Goal: Obtain resource: Obtain resource

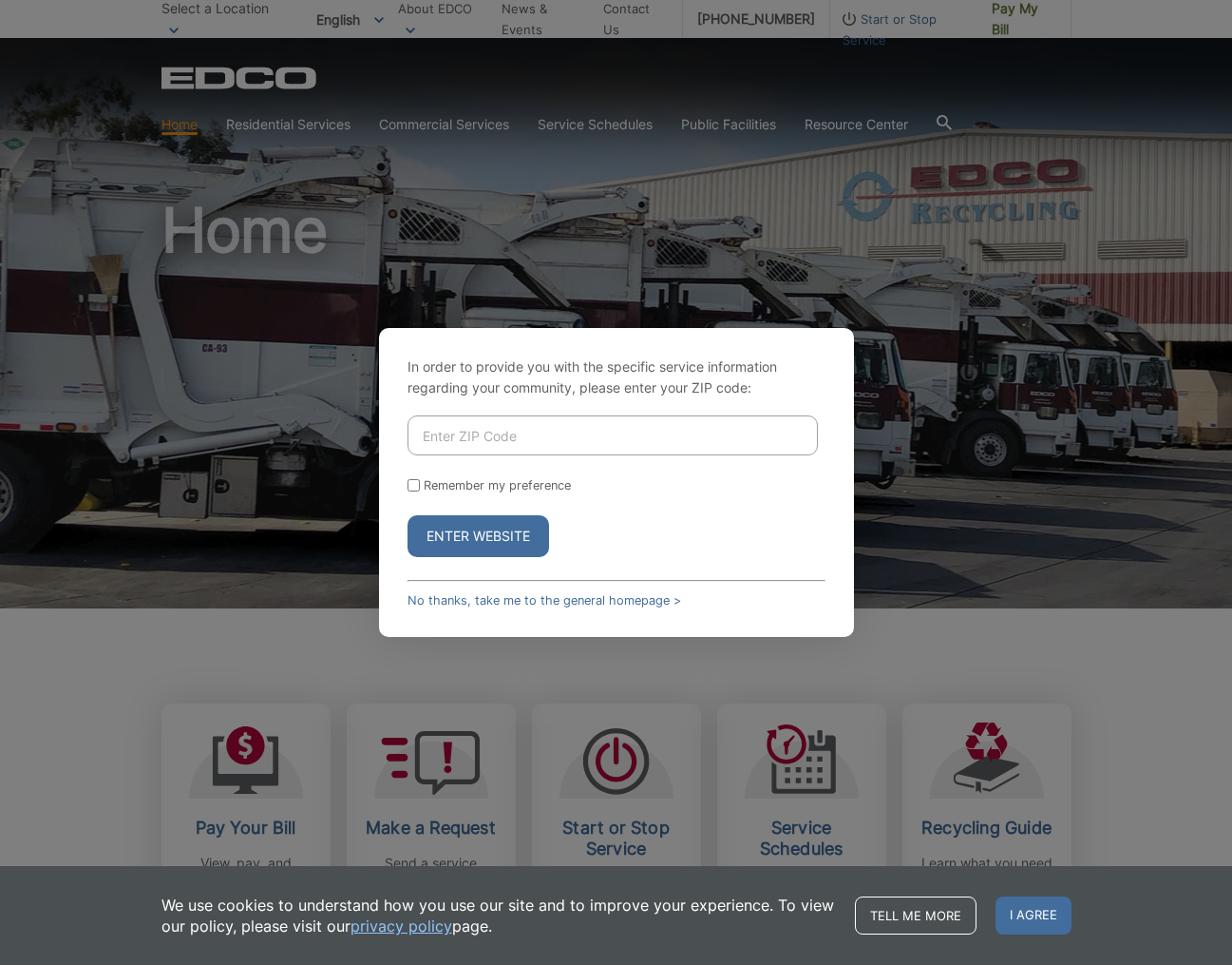
click at [424, 436] on input "Enter ZIP Code" at bounding box center [612, 435] width 410 height 40
type input "91942"
click at [411, 482] on input "Remember my preference" at bounding box center [413, 485] width 13 height 13
checkbox input "true"
click at [492, 532] on button "Enter Website" at bounding box center [478, 536] width 142 height 42
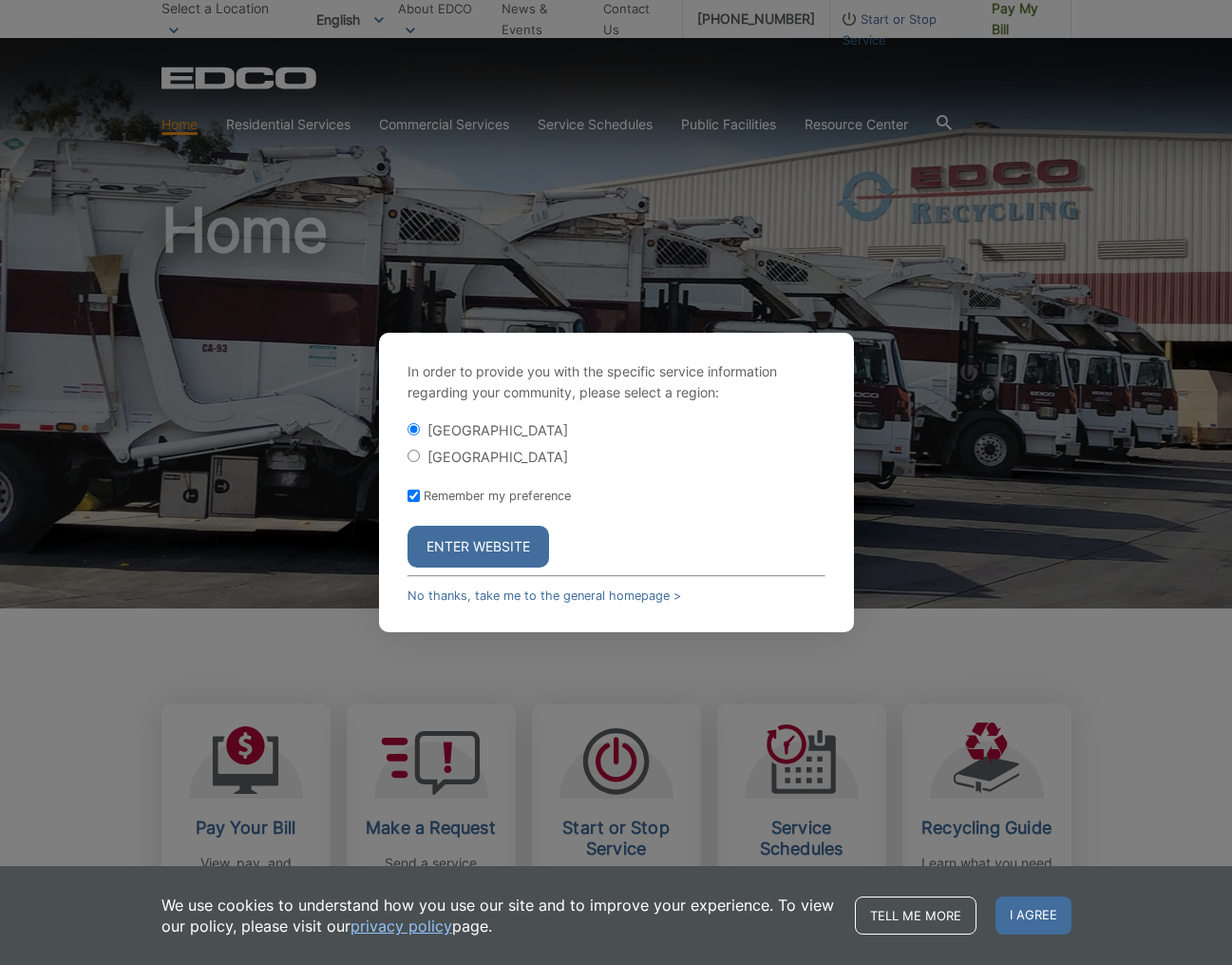
click at [471, 546] on button "Enter Website" at bounding box center [478, 546] width 142 height 42
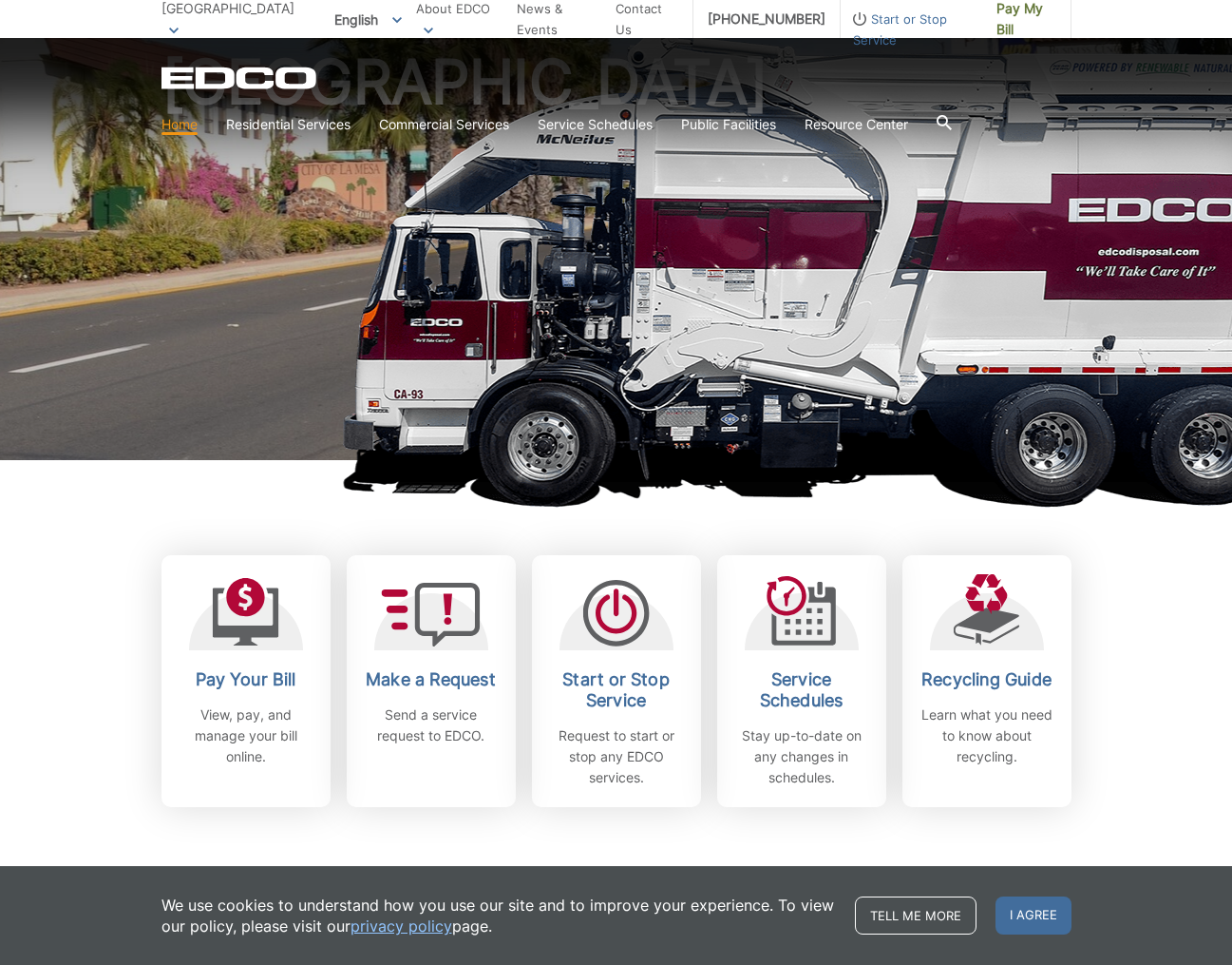
scroll to position [157, 0]
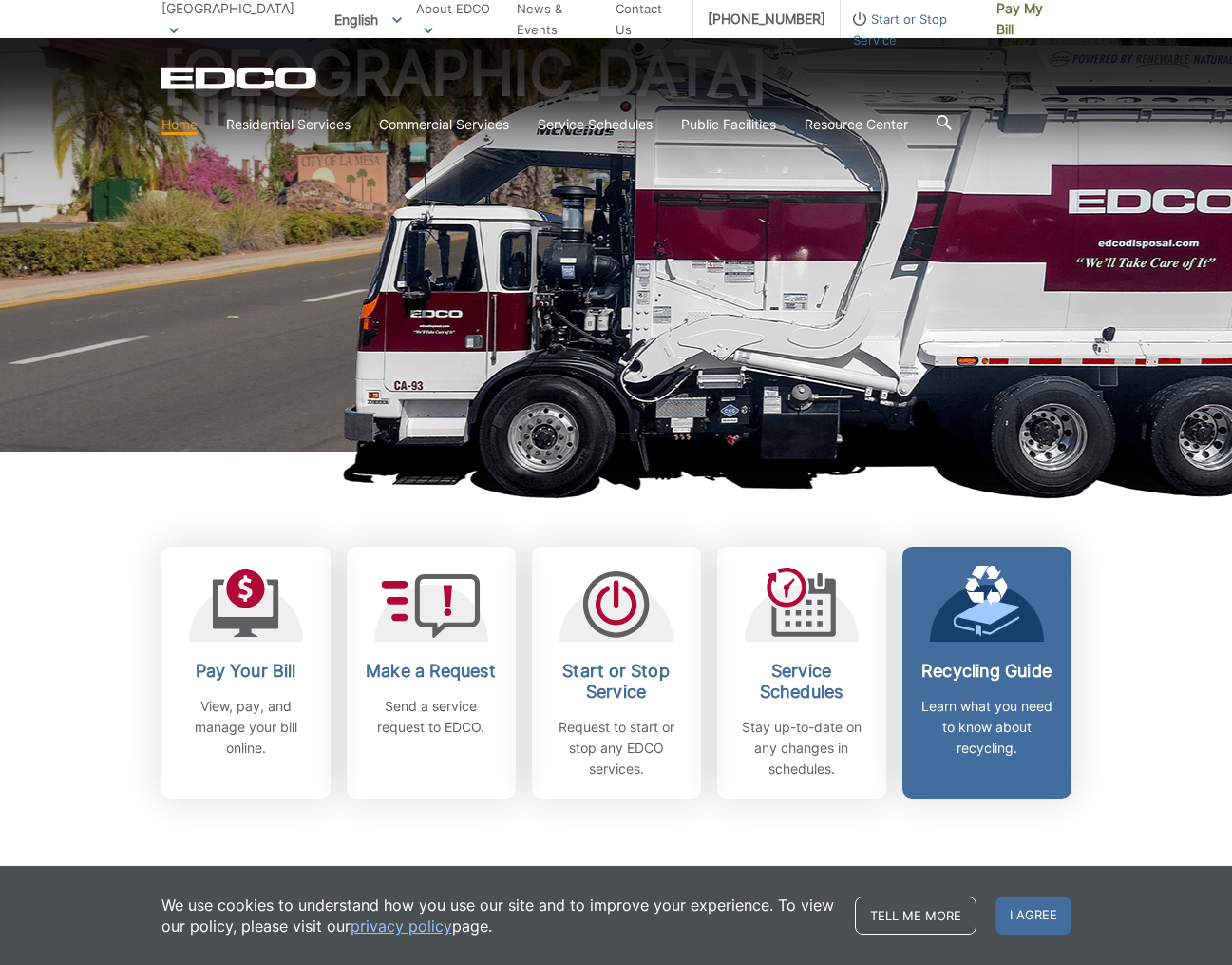
click at [971, 631] on icon at bounding box center [985, 615] width 66 height 32
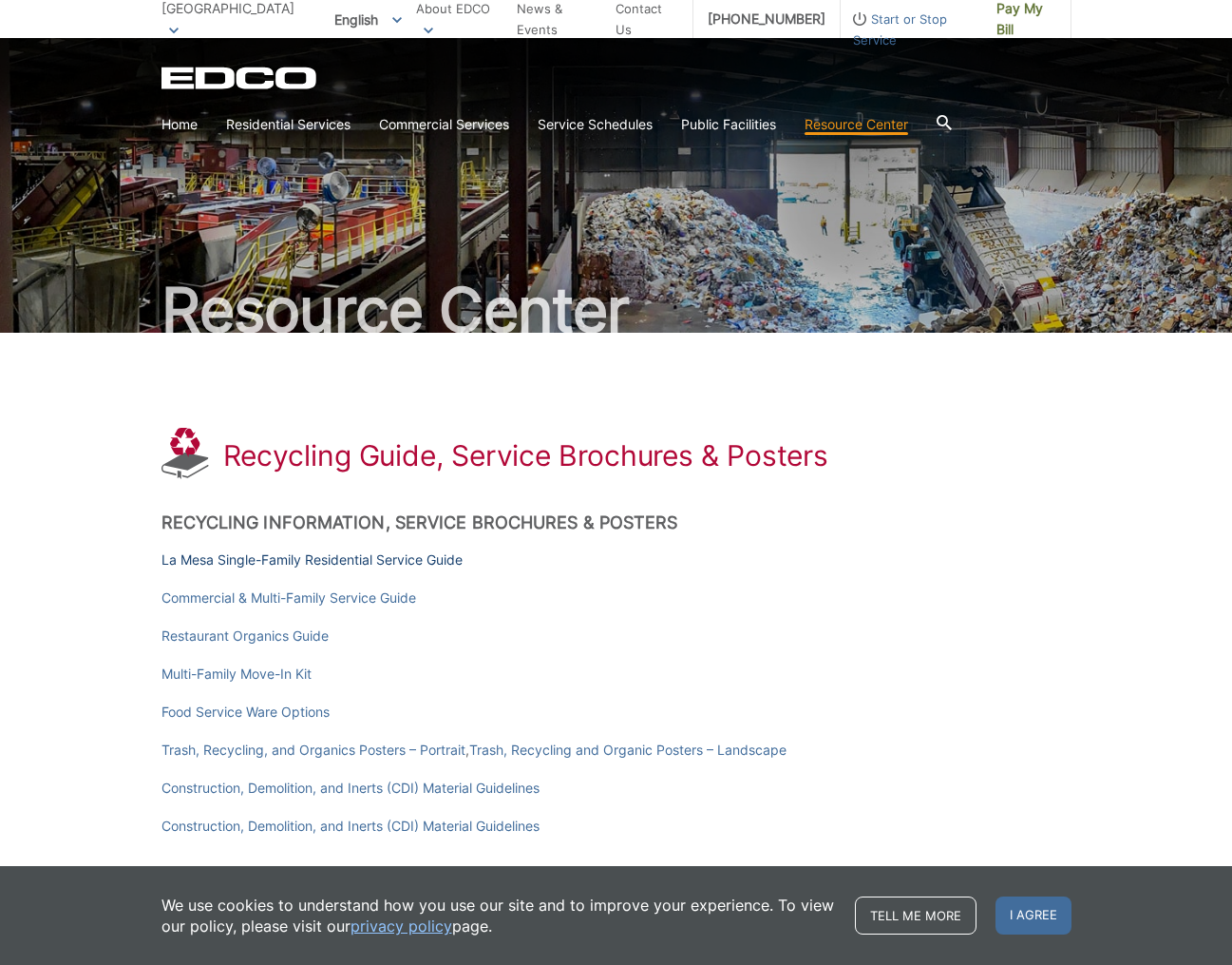
click at [449, 555] on link "La Mesa Single-Family Residential Service Guide" at bounding box center [311, 559] width 301 height 21
